Goal: Task Accomplishment & Management: Complete application form

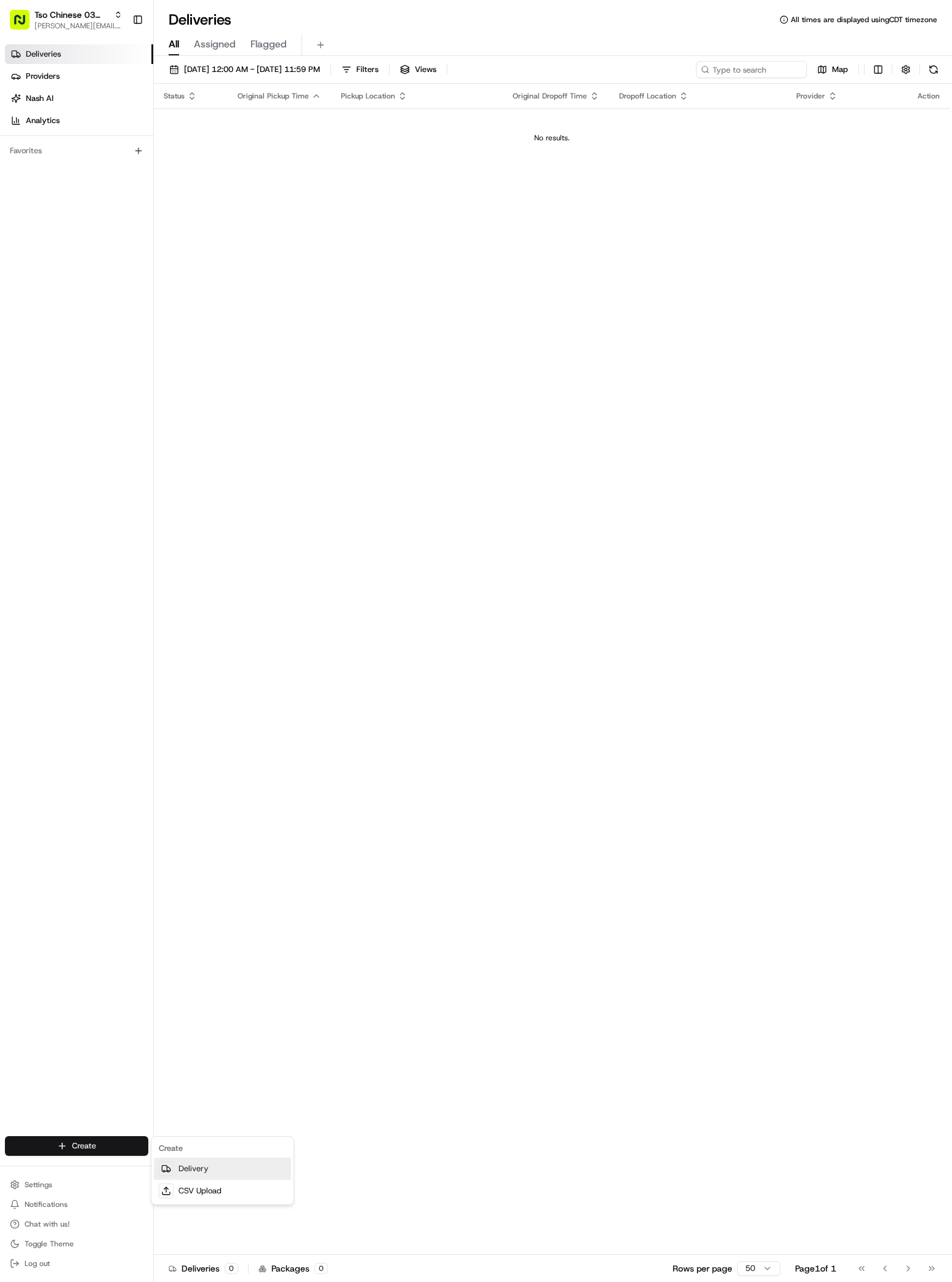
click at [203, 1179] on link "Delivery" at bounding box center [222, 1168] width 137 height 22
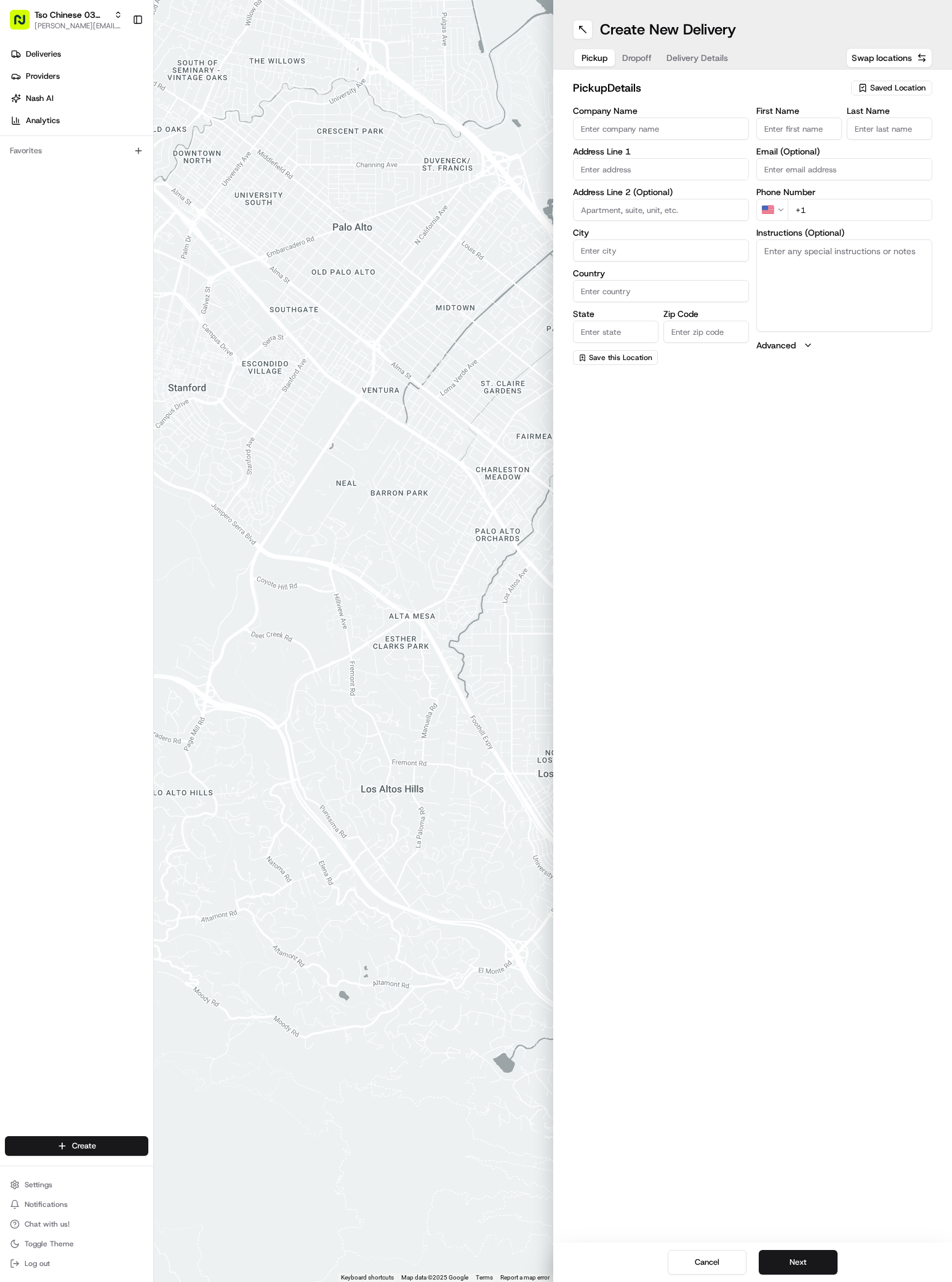
click at [882, 94] on div "Saved Location" at bounding box center [891, 87] width 81 height 15
click at [897, 146] on span "(03) Tso Chinese Takeout & Delivery TsoCo (03)" at bounding box center [870, 140] width 151 height 22
type input "(03) Tso Chinese Takeout & Delivery TsoCo"
type input "Ste F"
type input "Austin"
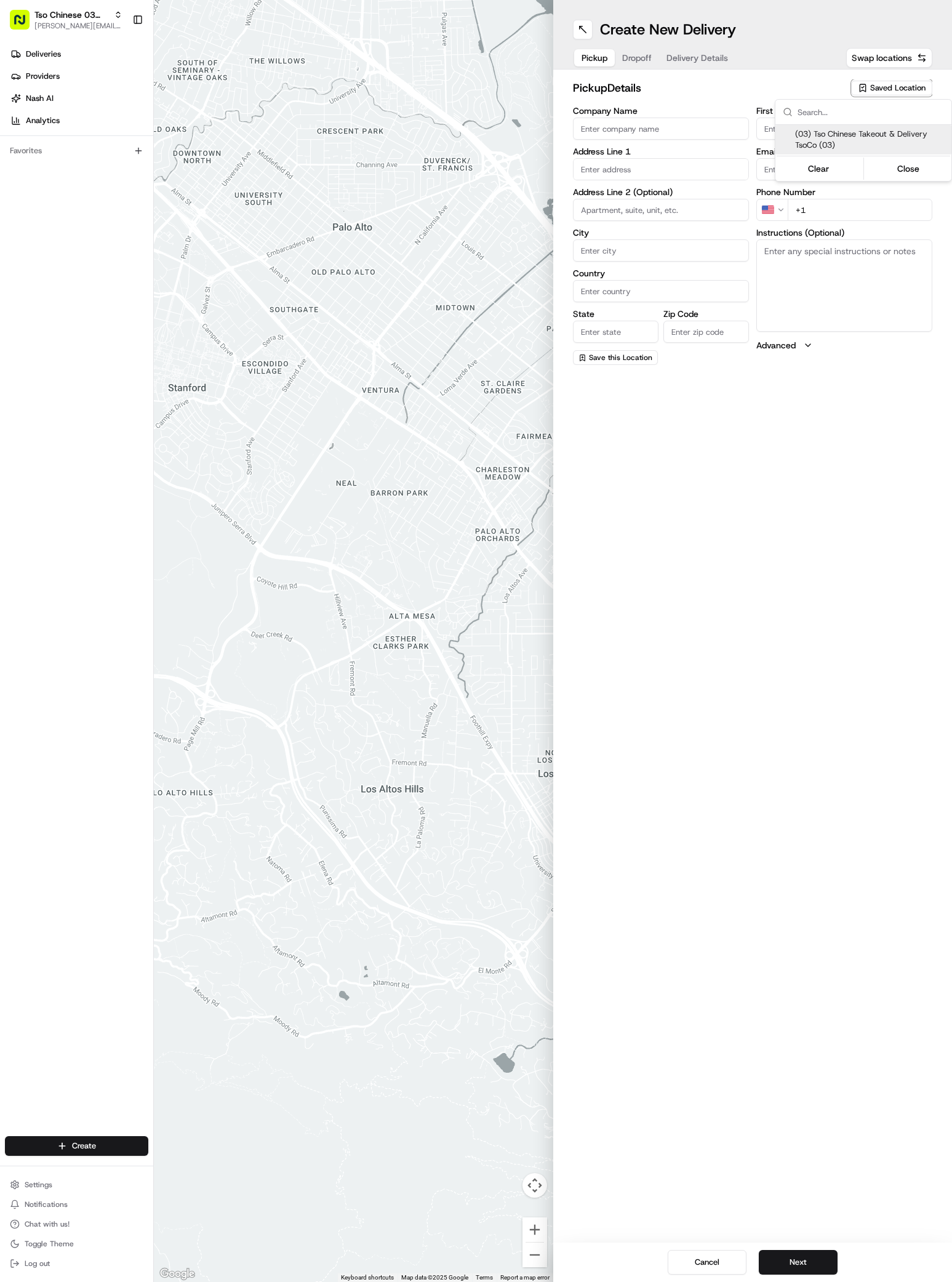
type input "US"
type input "[GEOGRAPHIC_DATA]"
type input "78704"
type input "Tso Chinese"
type input "TsoCo Manager"
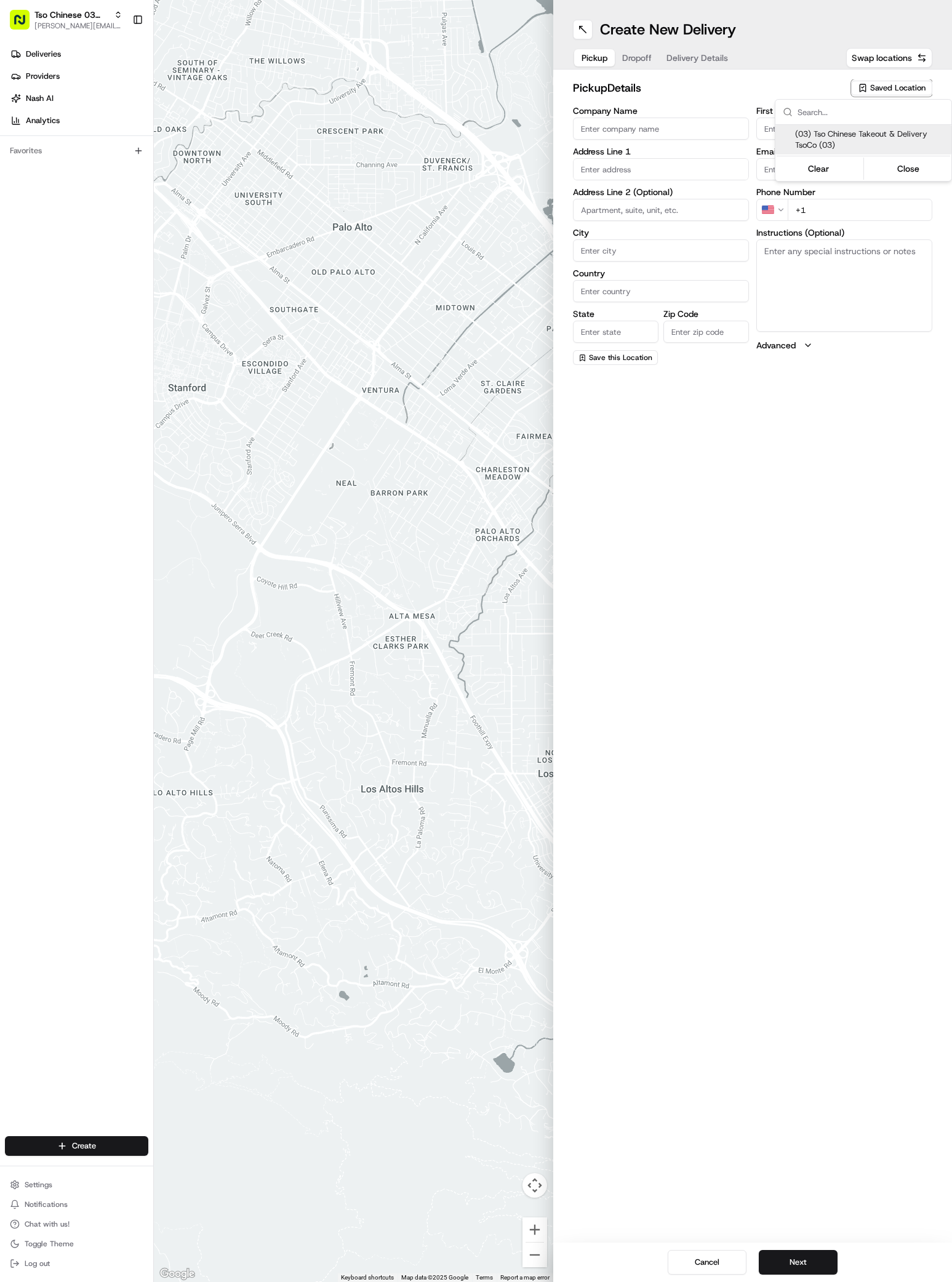
type input "[EMAIL_ADDRESS][DOMAIN_NAME]"
type input "[PHONE_NUMBER]"
type textarea "Submit a picture displaying address & food as Proof of Delivery. Envía una foto…"
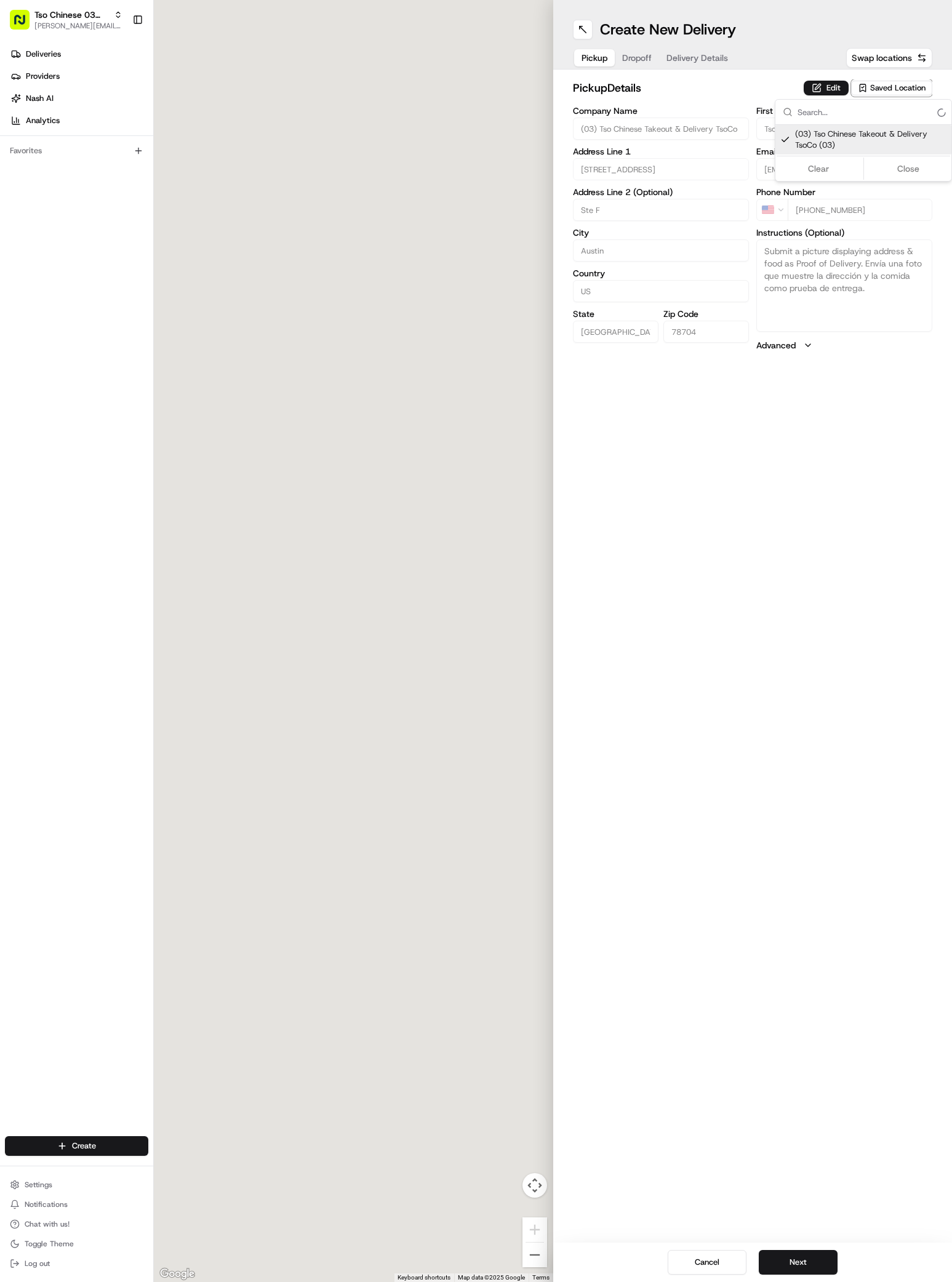
type input "[STREET_ADDRESS]"
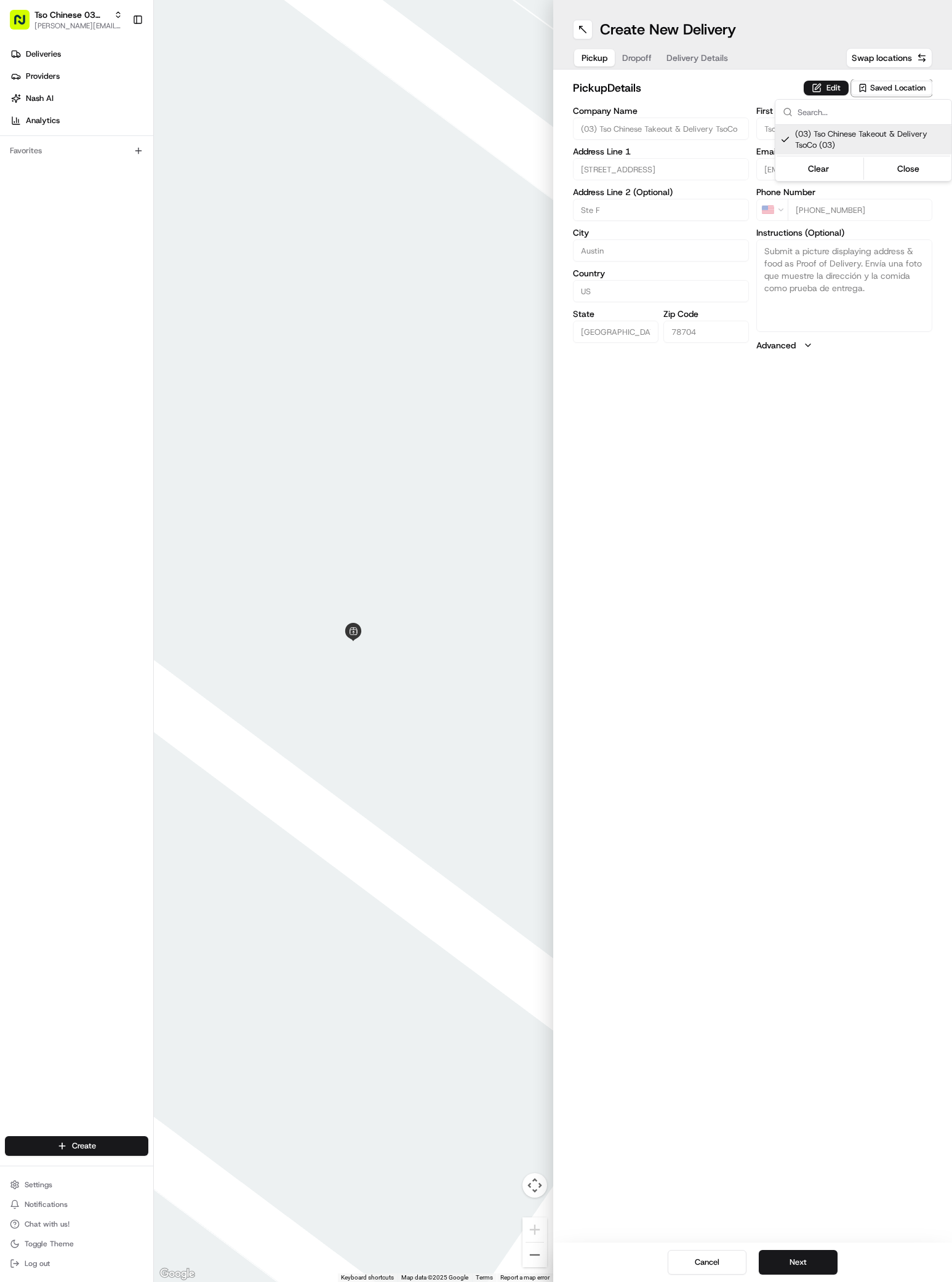
click at [781, 1246] on html "Tso Chinese 03 TsoCo [PERSON_NAME][EMAIL_ADDRESS][DOMAIN_NAME] Toggle Sidebar D…" at bounding box center [476, 641] width 952 height 1282
click at [784, 1260] on button "Next" at bounding box center [798, 1262] width 79 height 25
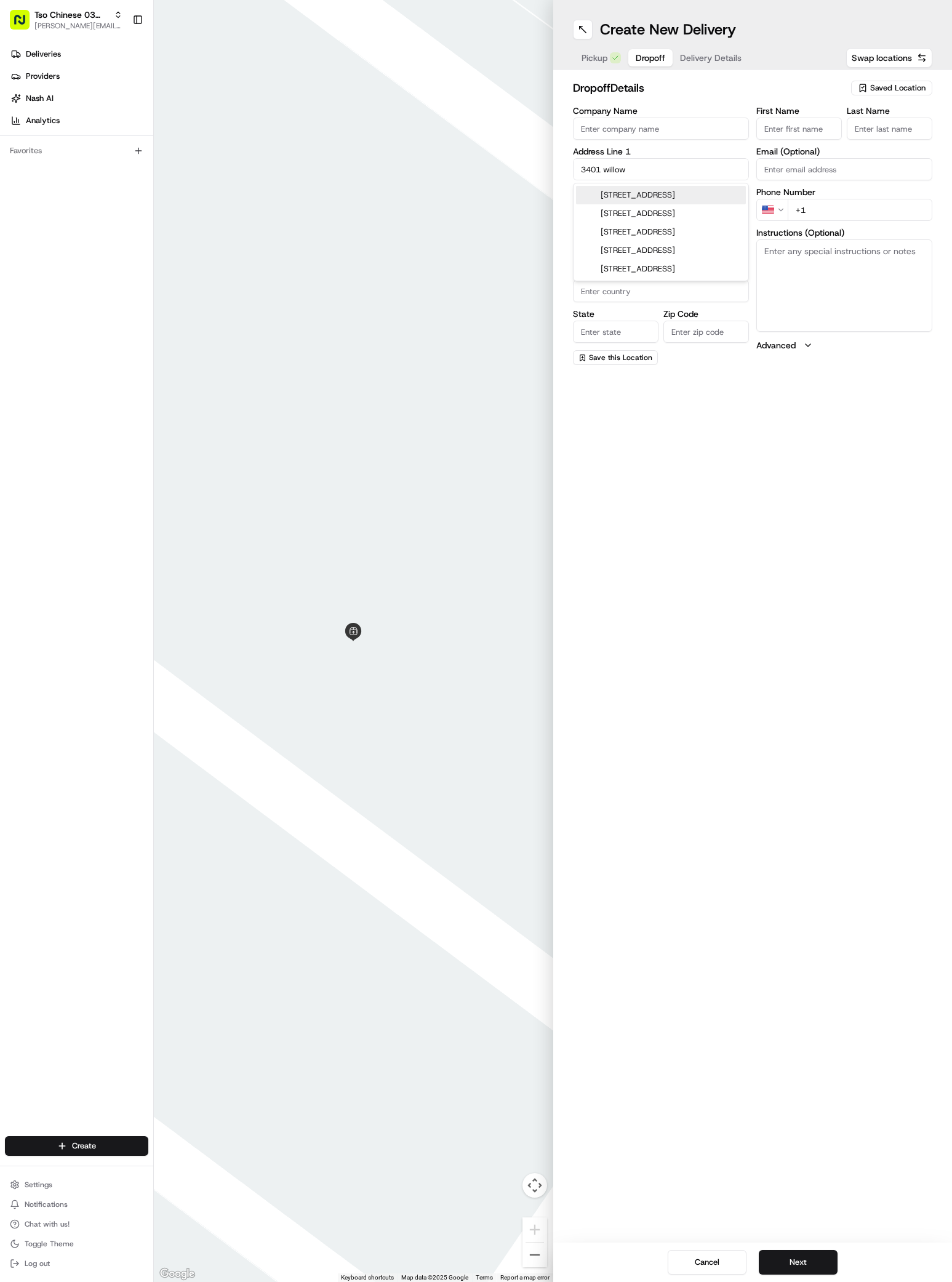
click at [648, 189] on div "[STREET_ADDRESS]" at bounding box center [661, 195] width 170 height 18
type input "[STREET_ADDRESS]"
type input "Austin"
type input "[GEOGRAPHIC_DATA]"
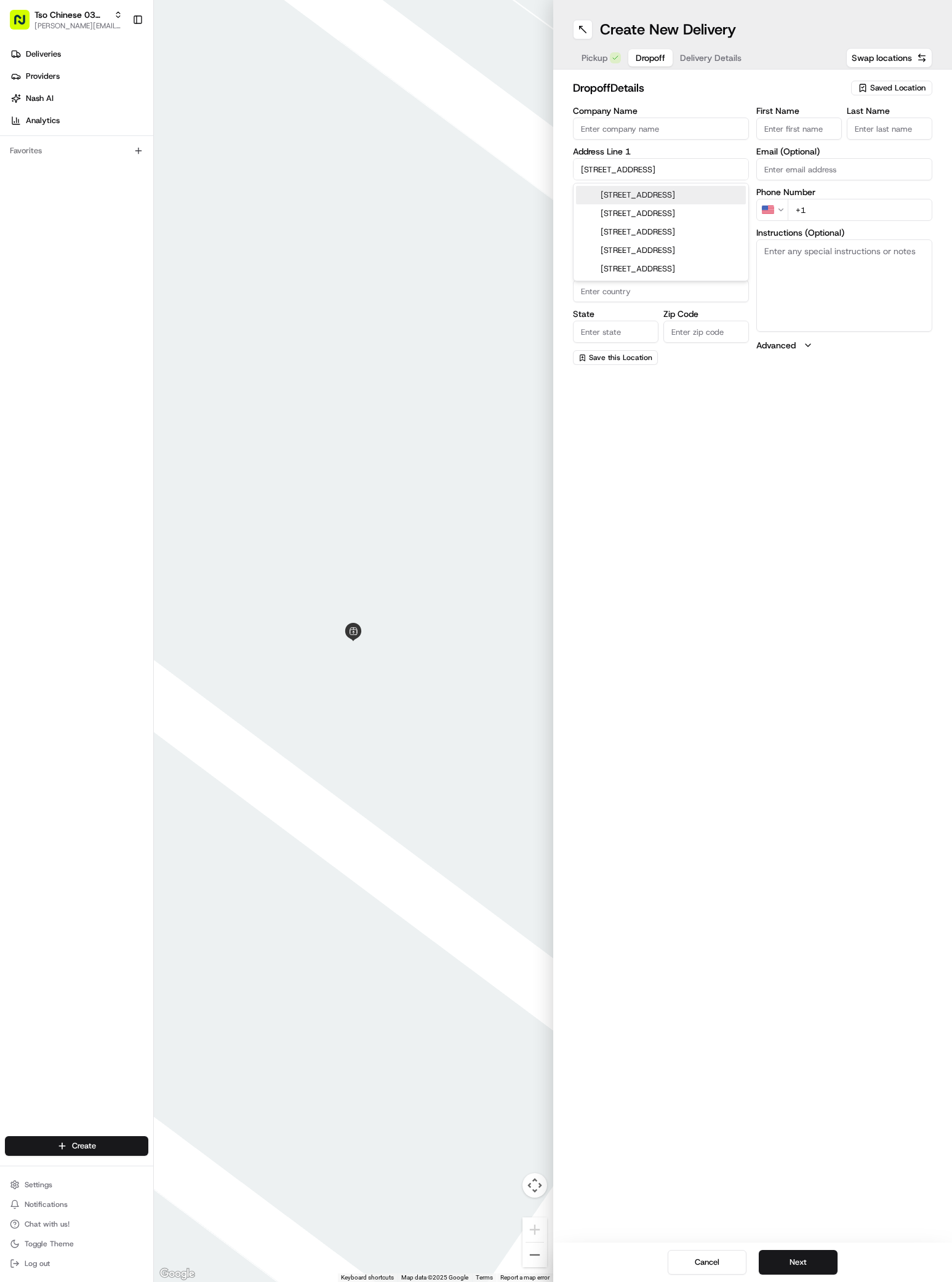
type input "78704"
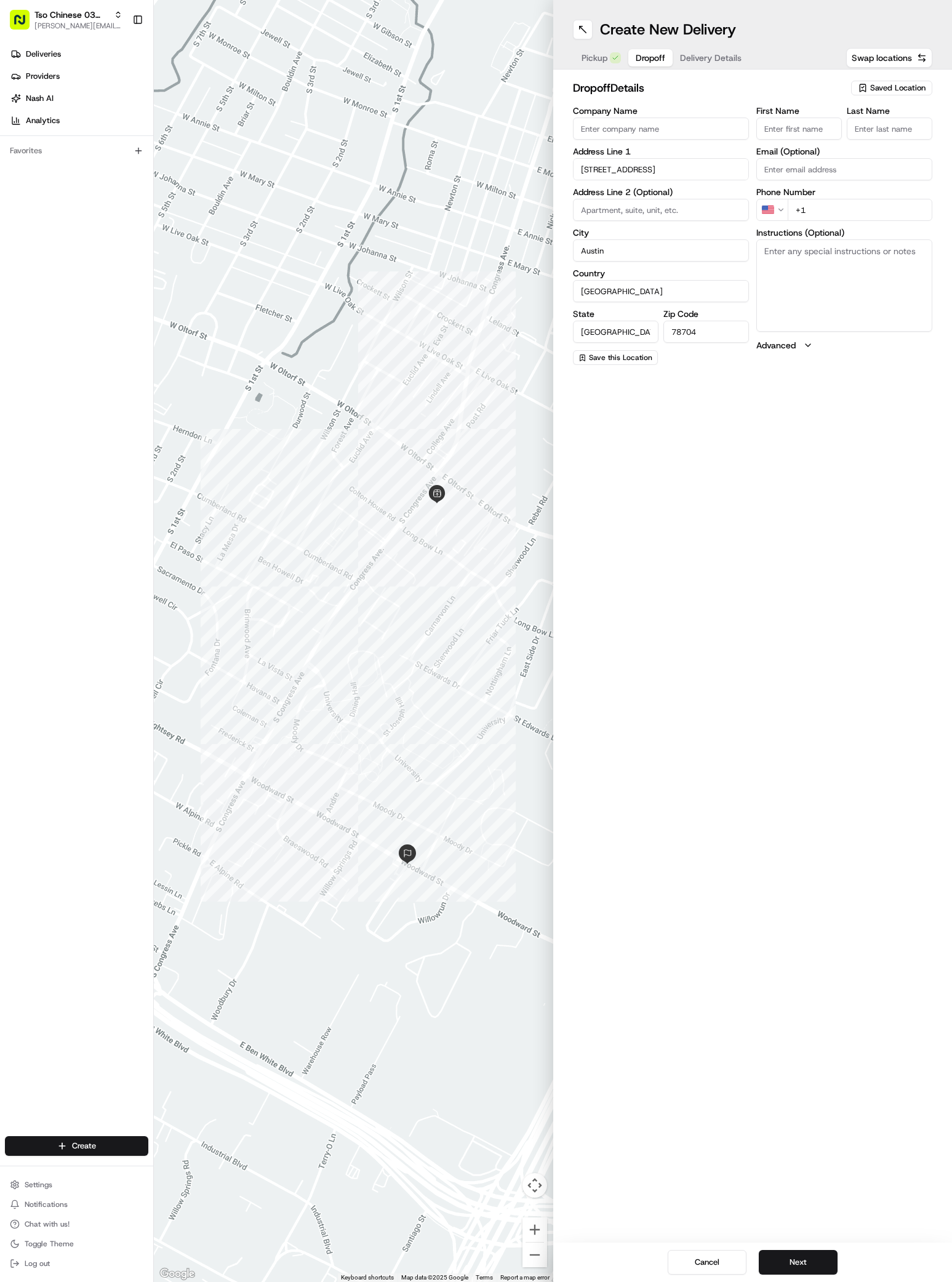
click at [689, 168] on div "Company Name Address Line 1 [STREET_ADDRESS] Address Line 2 (Optional) City [GE…" at bounding box center [661, 235] width 176 height 258
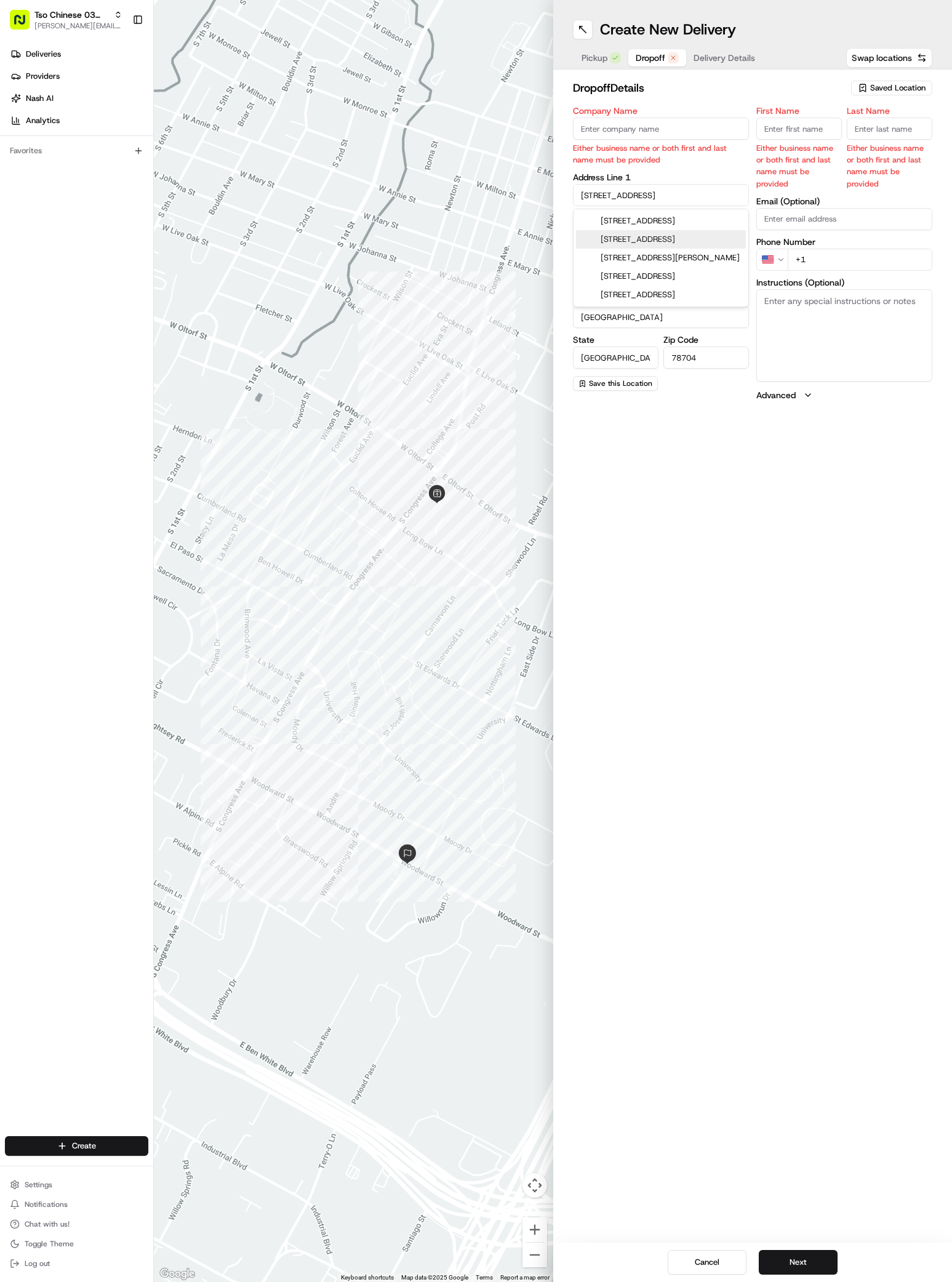
click at [699, 235] on div "[STREET_ADDRESS]" at bounding box center [661, 239] width 170 height 18
type input "[STREET_ADDRESS]"
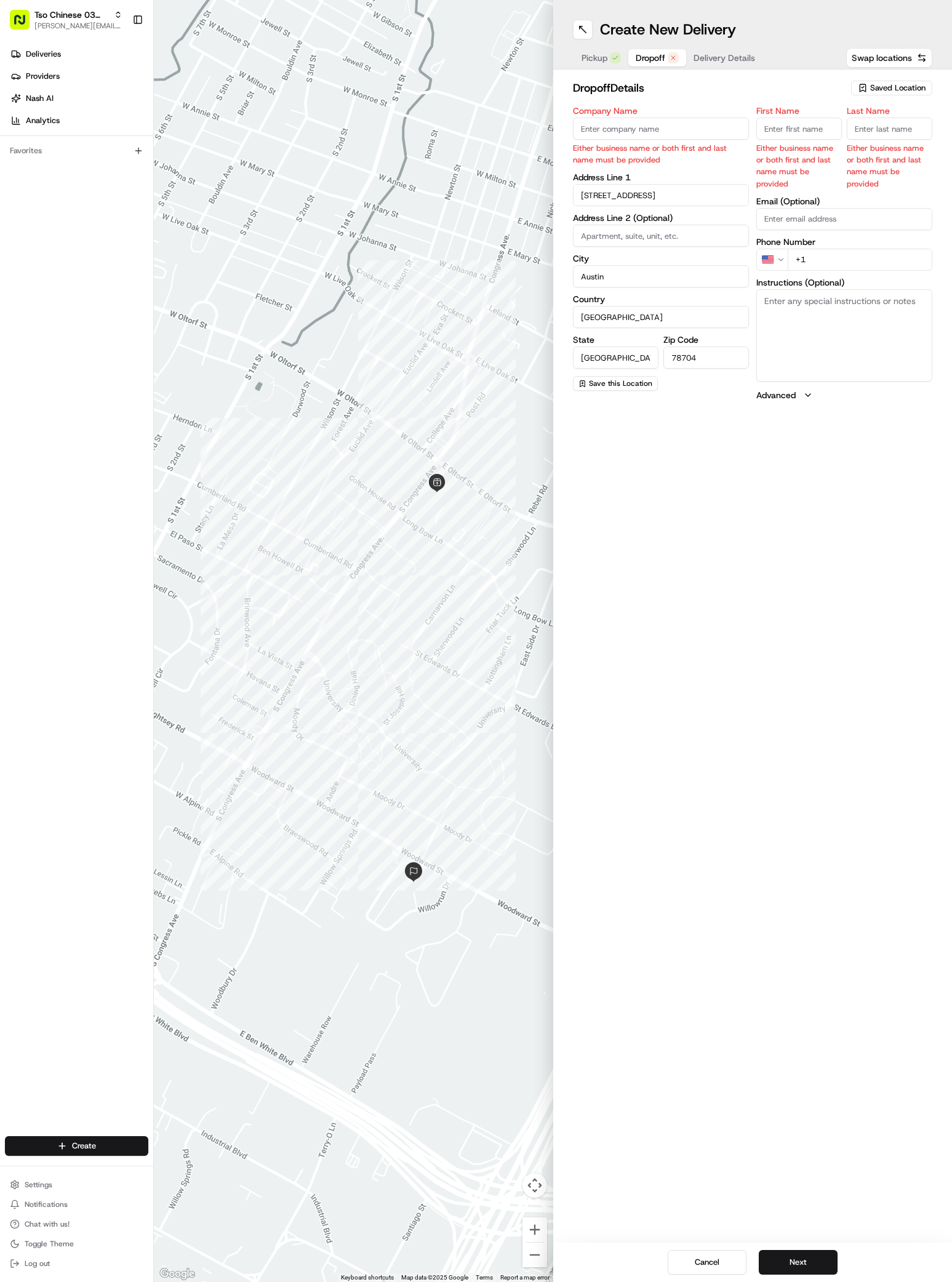
click at [806, 123] on input "First Name" at bounding box center [799, 128] width 85 height 22
paste input "[PERSON_NAME]"
type input "[PERSON_NAME]"
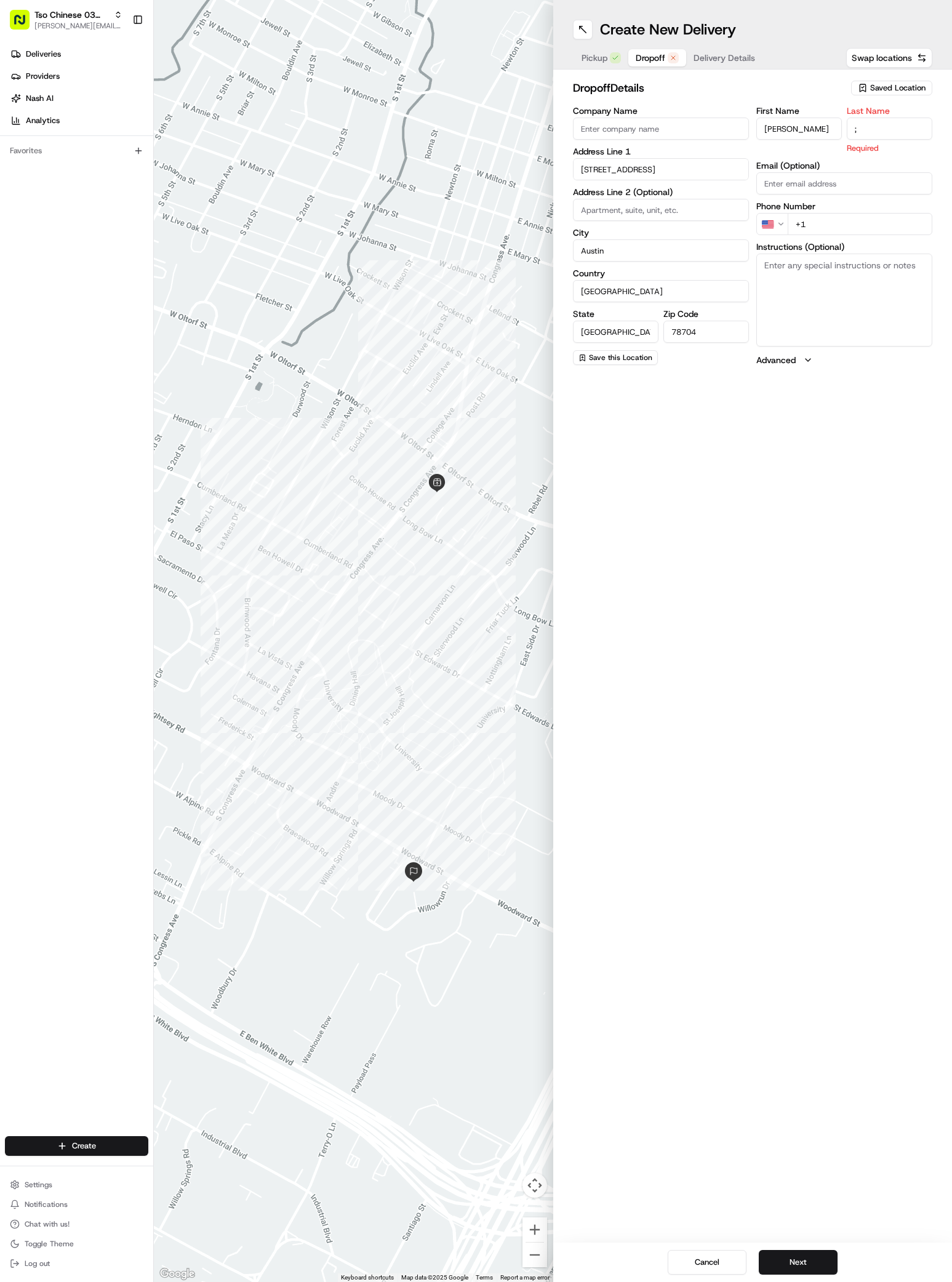
type input ";"
type input "[PHONE_NUMBER]"
click at [854, 275] on textarea "Instructions (Optional)" at bounding box center [844, 285] width 176 height 92
type textarea "unit A"
click at [789, 1262] on button "Next" at bounding box center [798, 1262] width 79 height 25
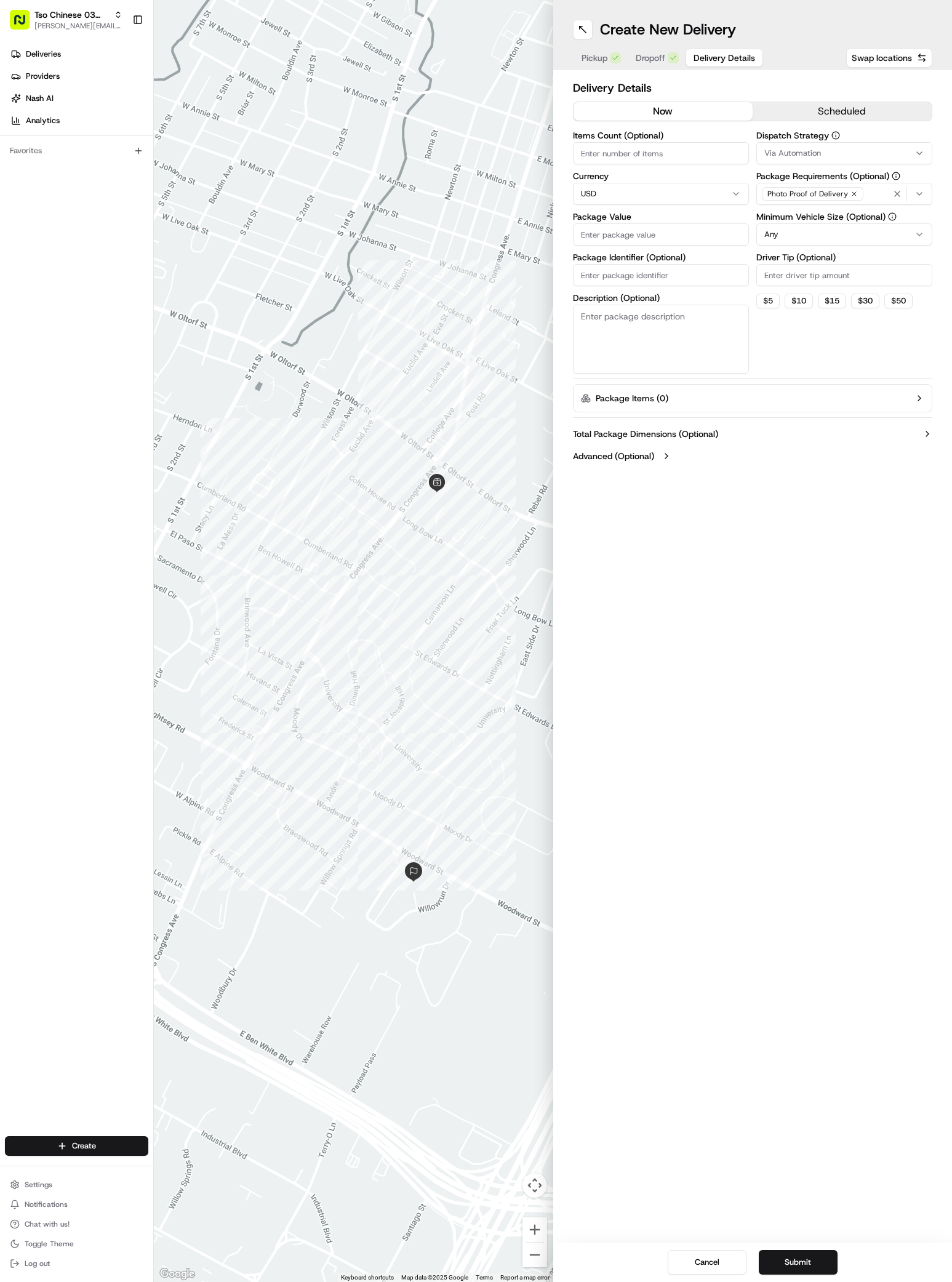
click at [854, 152] on div "Via Automation" at bounding box center [844, 153] width 170 height 11
click at [798, 213] on div "TsoCo Strategy" at bounding box center [845, 220] width 176 height 18
click at [795, 276] on html "Tso Chinese 03 TsoCo [PERSON_NAME][EMAIL_ADDRESS][DOMAIN_NAME] Toggle Sidebar D…" at bounding box center [476, 641] width 952 height 1282
click at [795, 277] on input "Driver Tip (Optional)" at bounding box center [844, 275] width 176 height 22
type input "2"
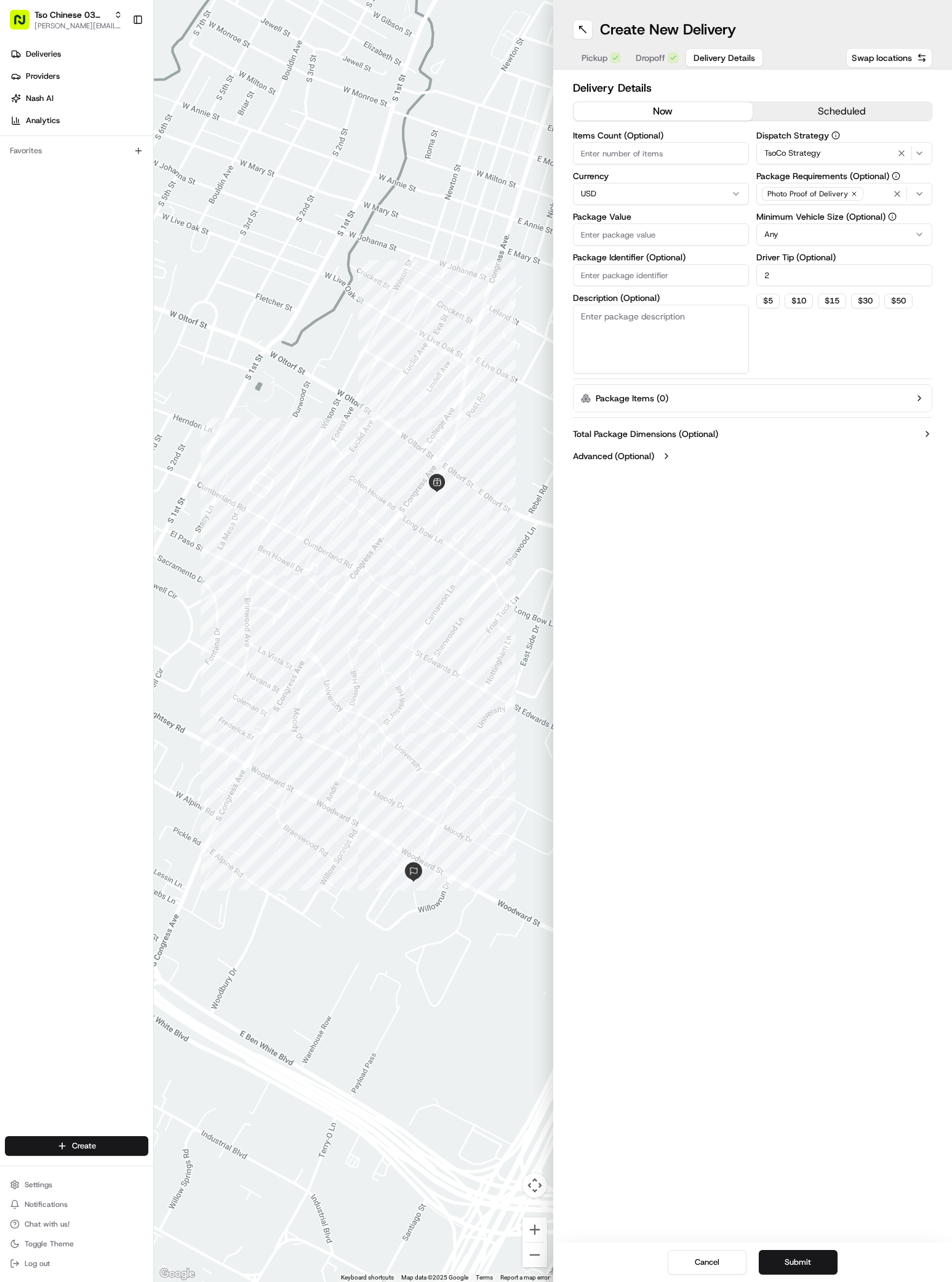
click at [677, 233] on input "Package Value" at bounding box center [661, 234] width 176 height 22
type input "86.33"
click at [622, 281] on input "Package Identifier (Optional)" at bounding box center [661, 275] width 176 height 22
paste input "SXFVBIU"
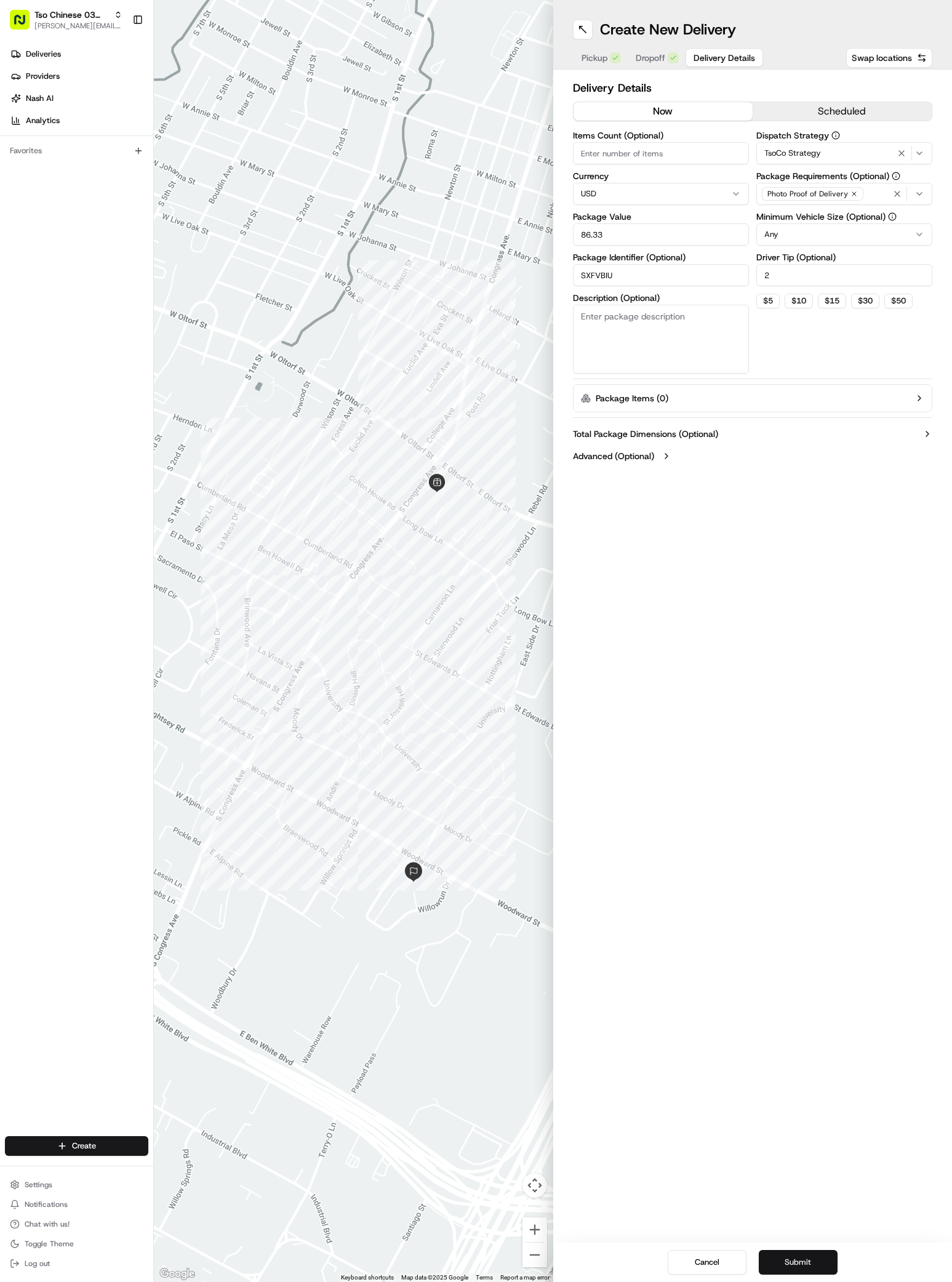
type input "SXFVBIU"
click at [769, 1267] on button "Submit" at bounding box center [798, 1262] width 79 height 25
click at [769, 1267] on div "Cancel Submit" at bounding box center [753, 1262] width 399 height 40
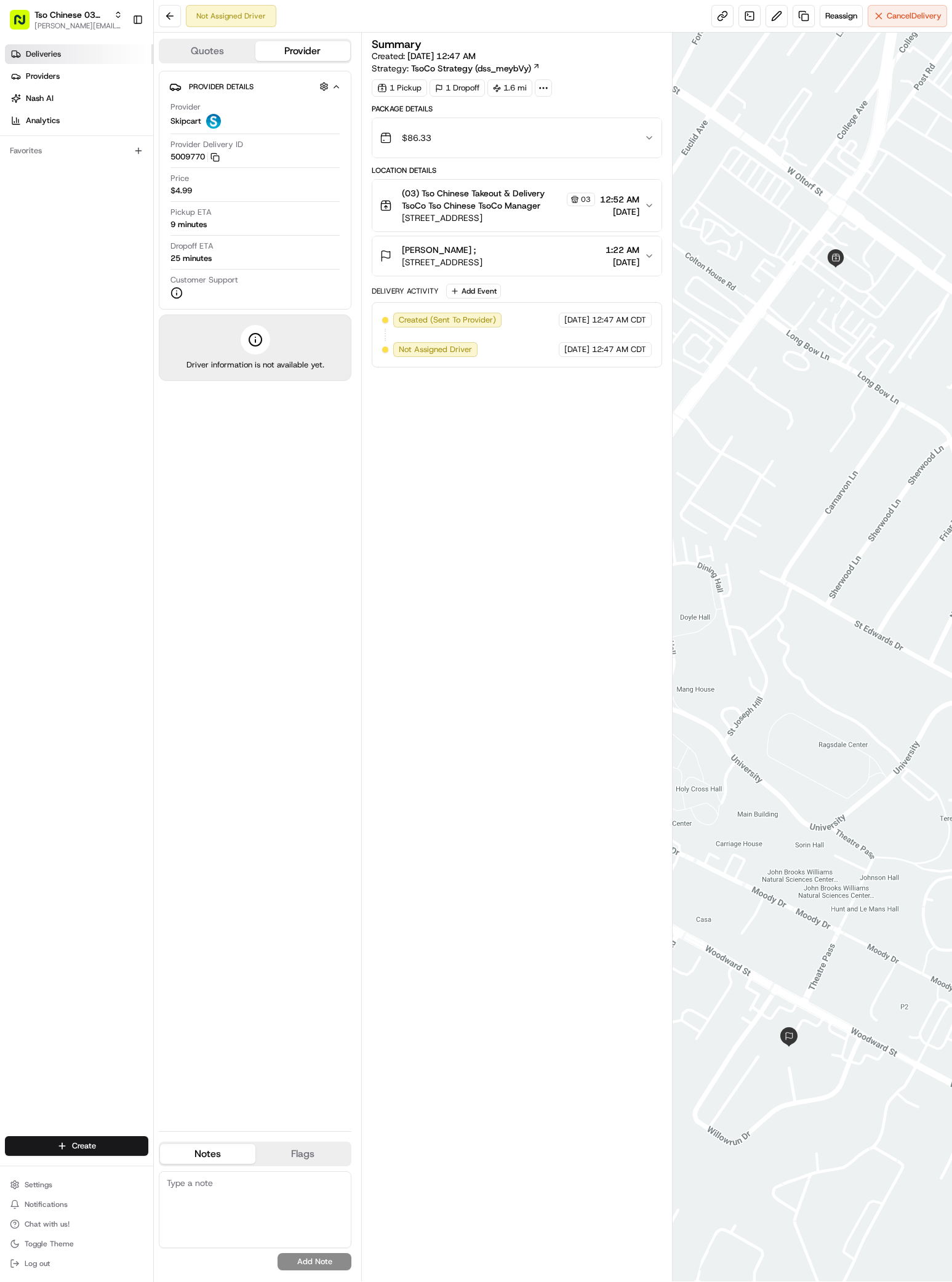
click at [56, 47] on link "Deliveries" at bounding box center [79, 54] width 149 height 20
